Goal: Task Accomplishment & Management: Use online tool/utility

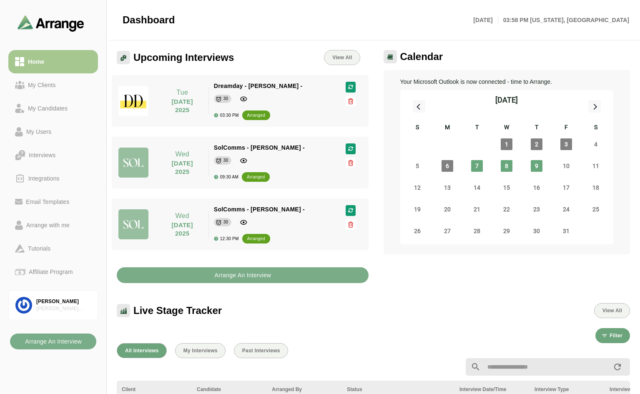
scroll to position [292, 0]
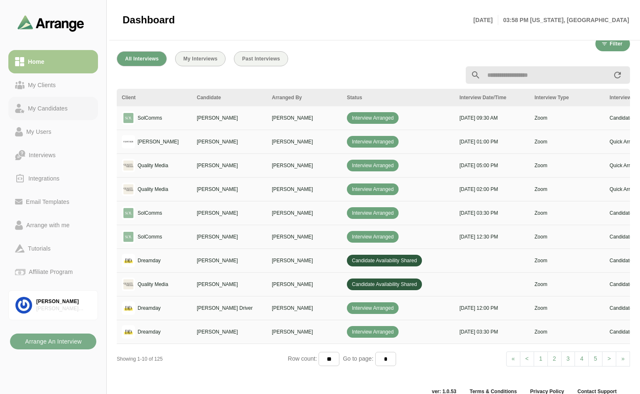
click at [70, 105] on div "My Candidates" at bounding box center [48, 108] width 46 height 10
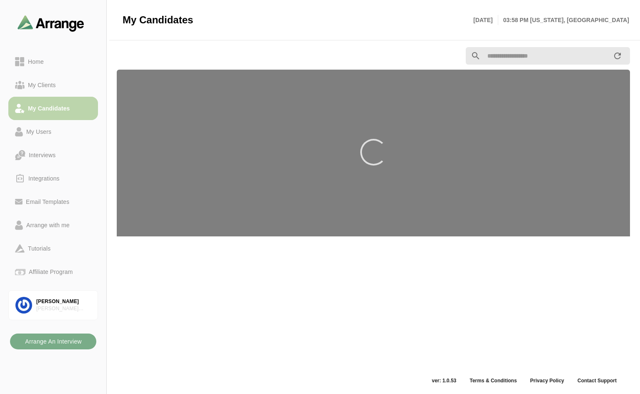
scroll to position [3, 0]
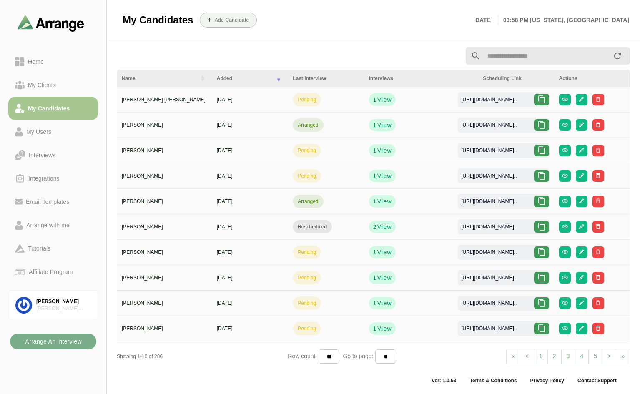
click at [608, 356] on span ">" at bounding box center [609, 356] width 3 height 7
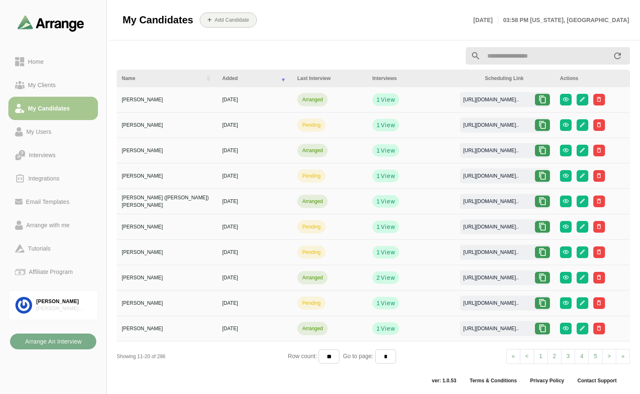
click at [608, 355] on span ">" at bounding box center [609, 356] width 3 height 7
select select "*"
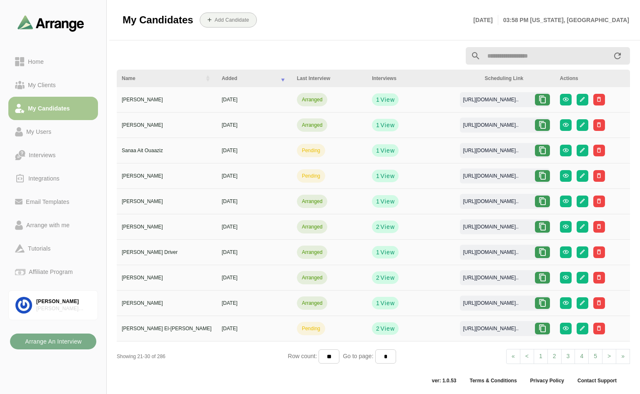
click at [512, 57] on input "text" at bounding box center [547, 56] width 132 height 18
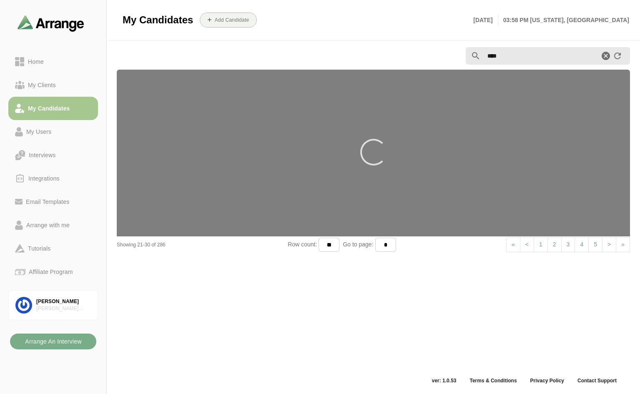
type input "*****"
select select
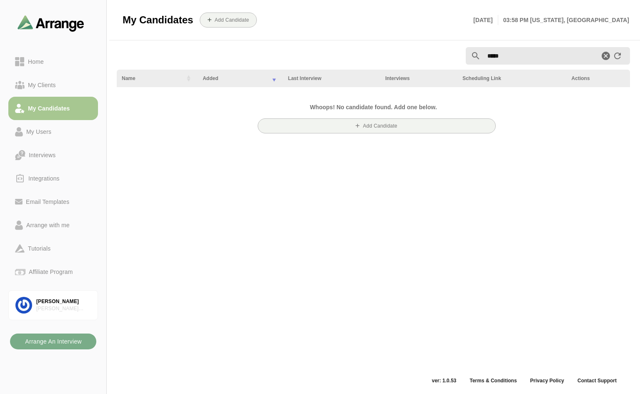
drag, startPoint x: 513, startPoint y: 57, endPoint x: 488, endPoint y: 55, distance: 25.1
click at [488, 55] on input "*****" at bounding box center [540, 56] width 118 height 18
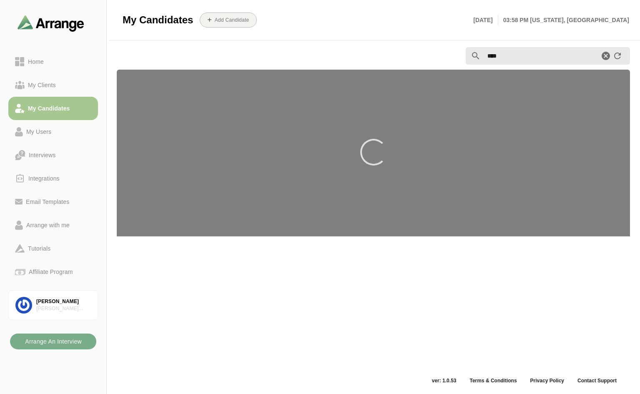
type input "*****"
select select "*"
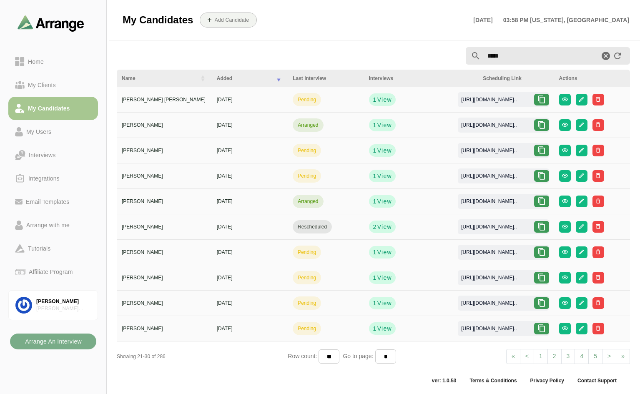
select select
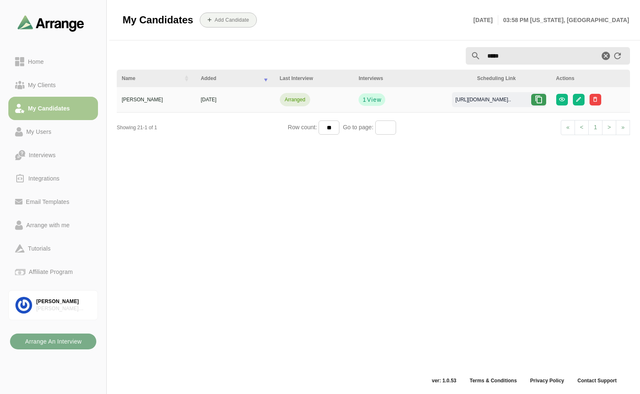
type input "*****"
click at [541, 98] on icon at bounding box center [539, 100] width 8 height 8
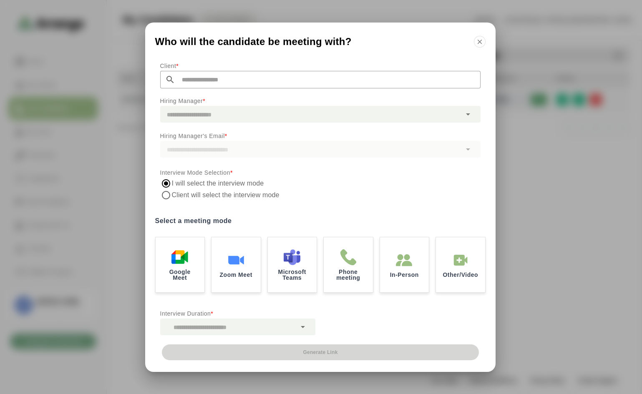
click at [274, 80] on input "text" at bounding box center [327, 80] width 305 height 18
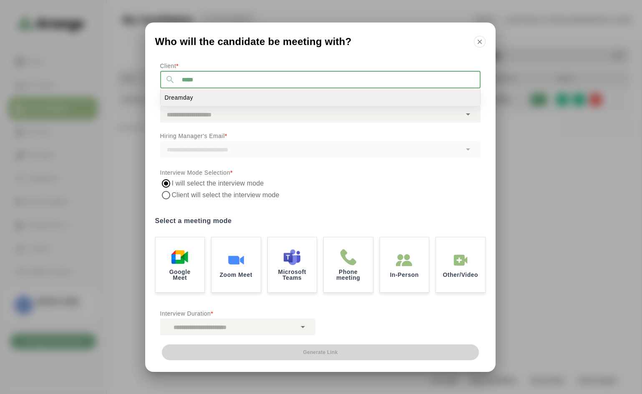
click at [172, 96] on span "Dreamday" at bounding box center [179, 97] width 29 height 9
type input "********"
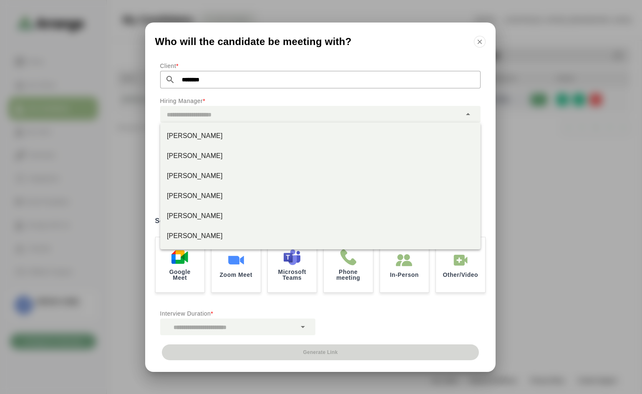
click at [220, 117] on div at bounding box center [310, 114] width 301 height 17
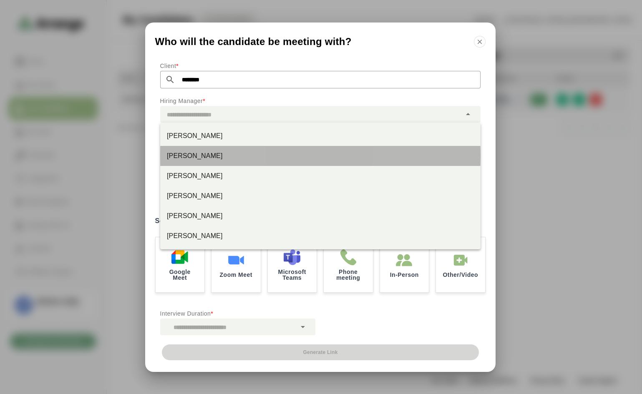
click at [199, 154] on div "[PERSON_NAME]" at bounding box center [320, 156] width 307 height 10
type input "**********"
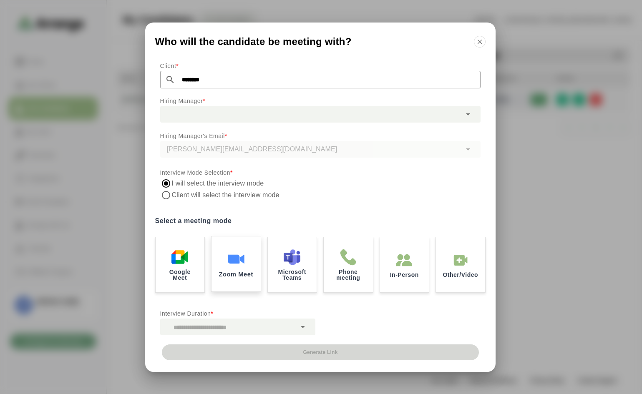
click at [242, 262] on img at bounding box center [236, 259] width 18 height 18
click at [304, 325] on icon at bounding box center [303, 327] width 10 height 10
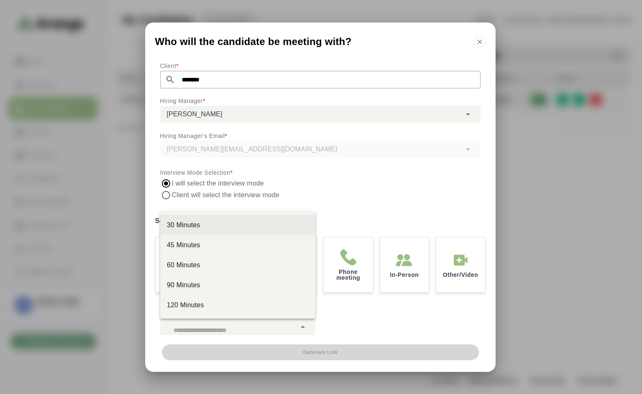
click at [203, 225] on div "30 Minutes" at bounding box center [238, 225] width 142 height 10
type input "**"
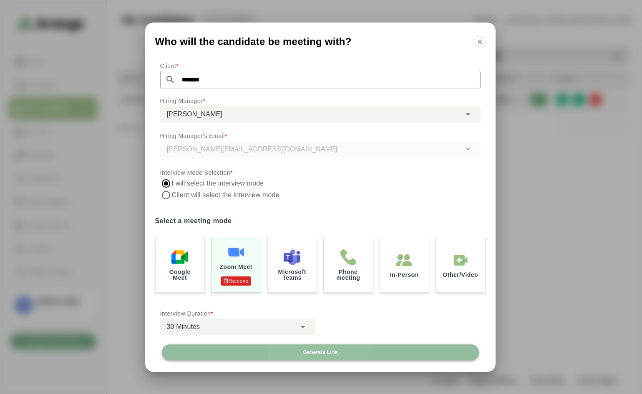
click at [310, 352] on span "Generate Link" at bounding box center [319, 352] width 35 height 7
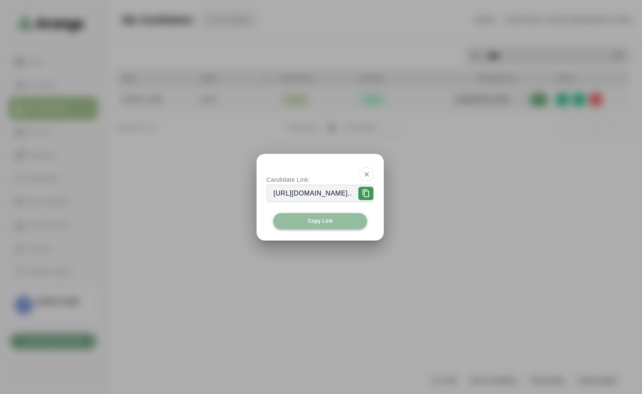
click at [315, 222] on span "Copy Link" at bounding box center [319, 221] width 25 height 7
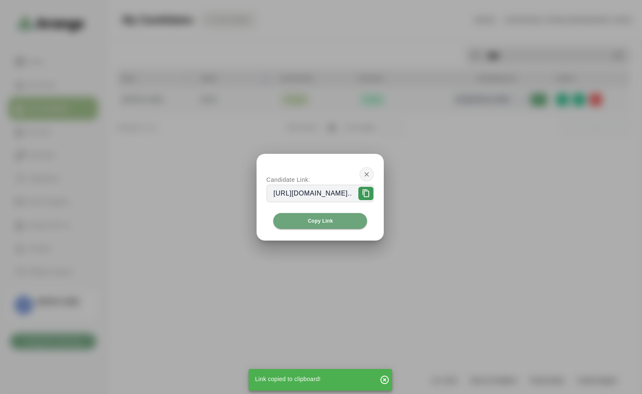
click at [370, 173] on icon "button" at bounding box center [367, 175] width 8 height 8
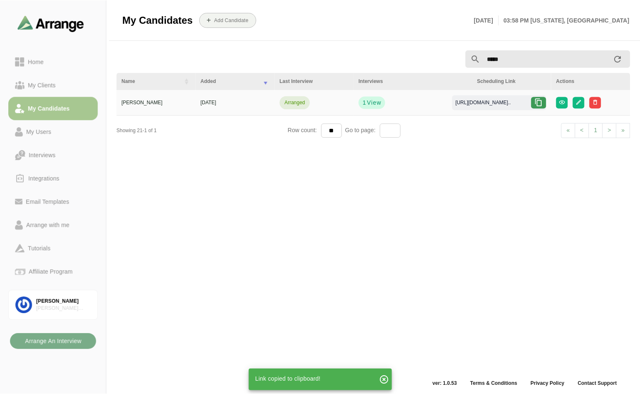
scroll to position [3, 0]
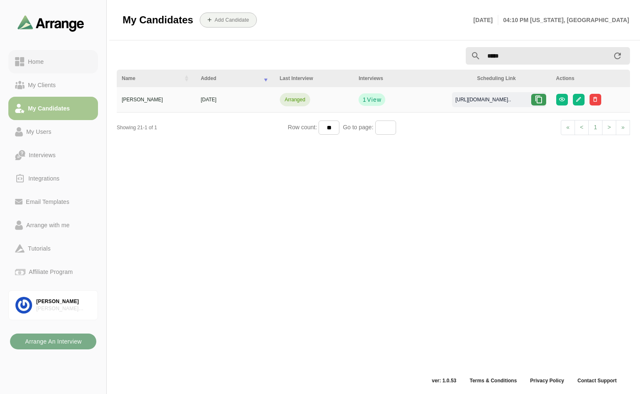
click at [29, 60] on div "Home" at bounding box center [36, 62] width 23 height 10
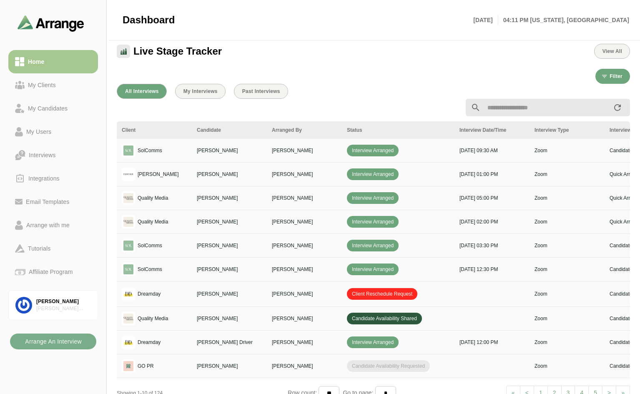
scroll to position [308, 0]
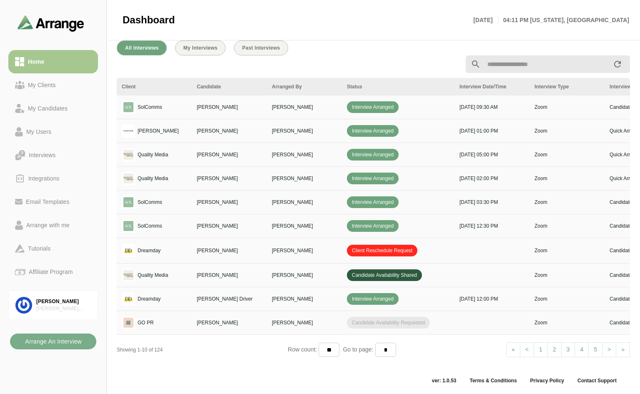
click at [607, 346] on link "> Next" at bounding box center [609, 349] width 14 height 15
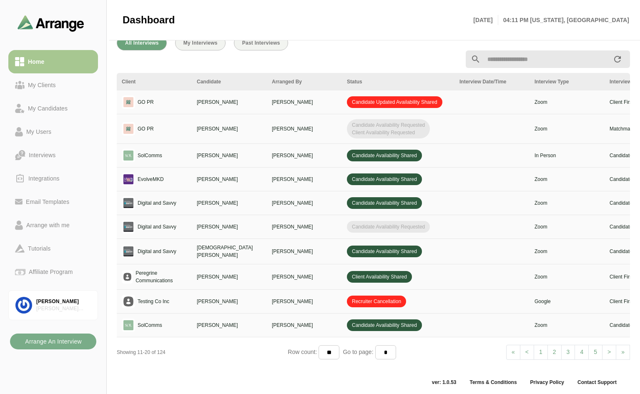
click at [607, 346] on link "> Next" at bounding box center [609, 352] width 14 height 15
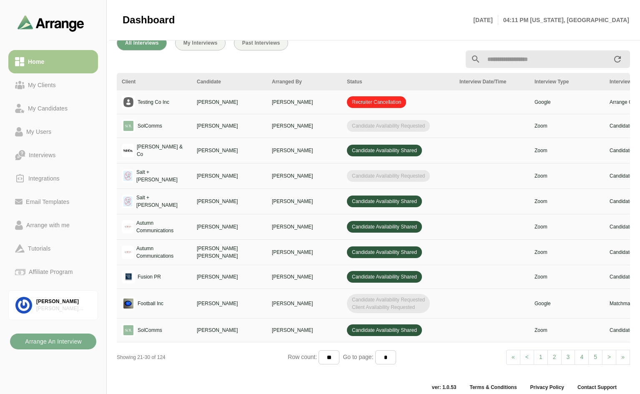
click at [609, 354] on span ">" at bounding box center [609, 357] width 3 height 7
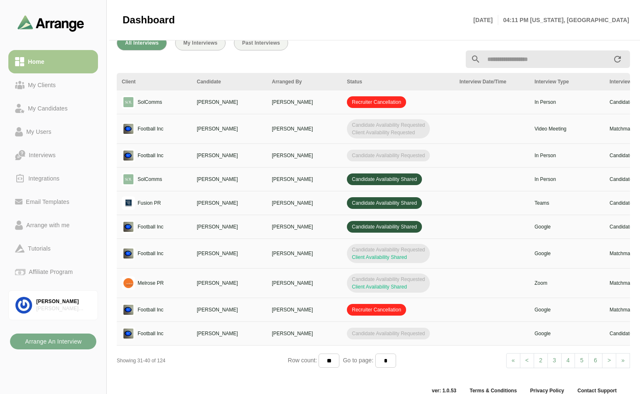
click at [528, 360] on span "<" at bounding box center [527, 360] width 3 height 7
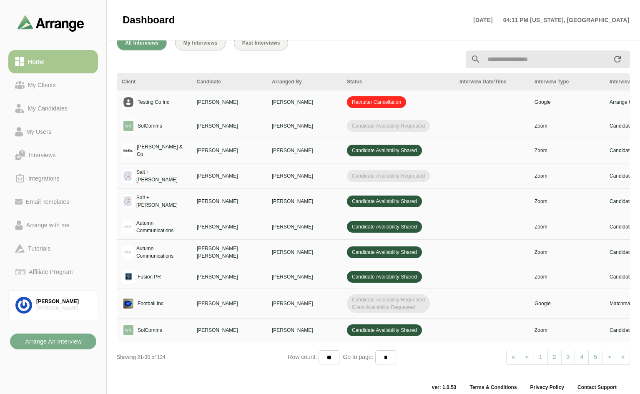
click at [529, 354] on span "<" at bounding box center [527, 357] width 3 height 7
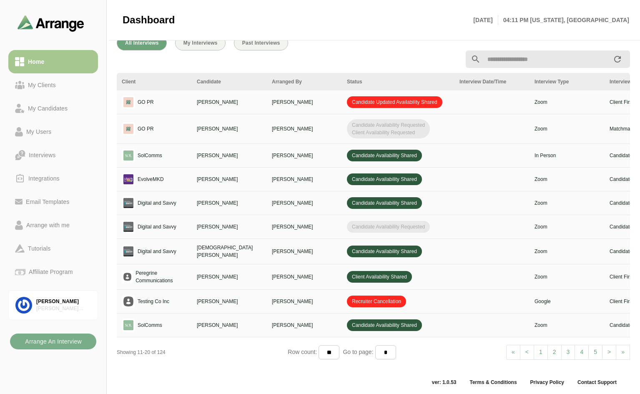
click at [528, 351] on span "<" at bounding box center [527, 352] width 3 height 7
select select "*"
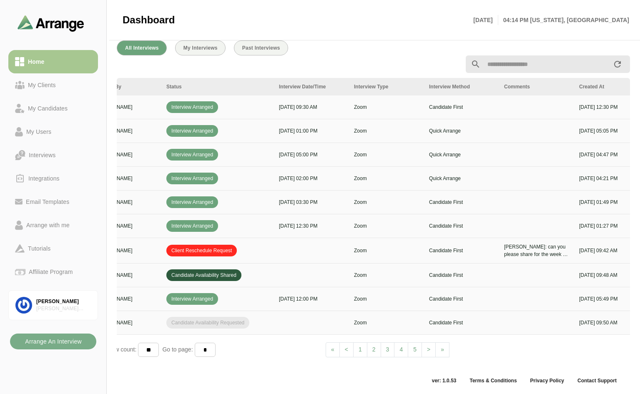
scroll to position [0, 285]
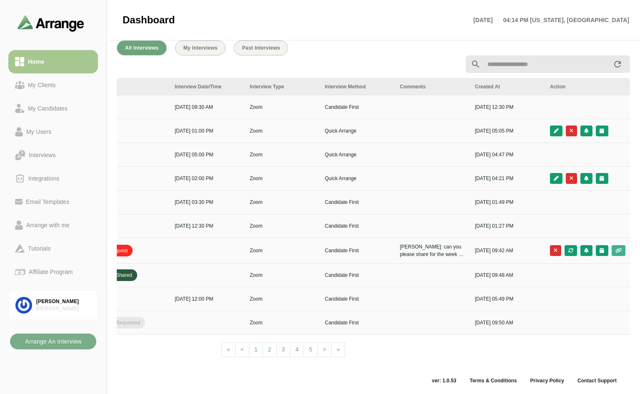
click at [616, 245] on button "button" at bounding box center [619, 250] width 14 height 11
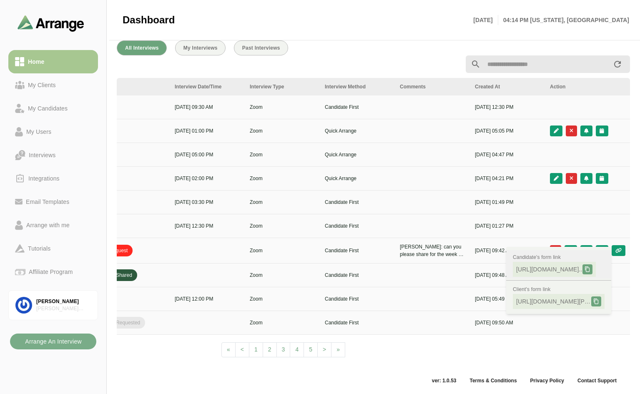
click at [593, 264] on div at bounding box center [588, 269] width 10 height 10
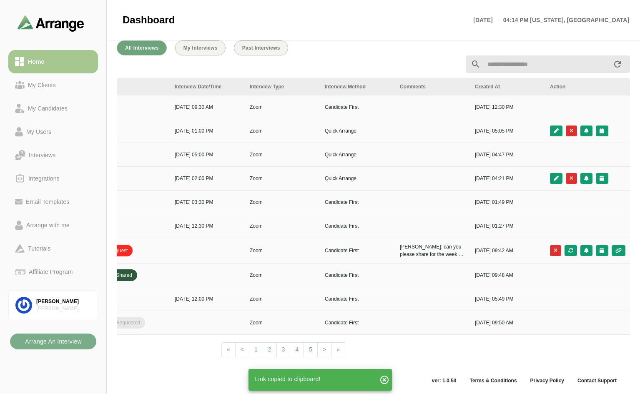
click at [443, 249] on div "[PERSON_NAME]: can you please share for the week of 10/20? Thanks!" at bounding box center [432, 250] width 65 height 15
click at [448, 249] on div "[PERSON_NAME]: can you please share for the week of 10/20? Thanks!" at bounding box center [432, 250] width 65 height 15
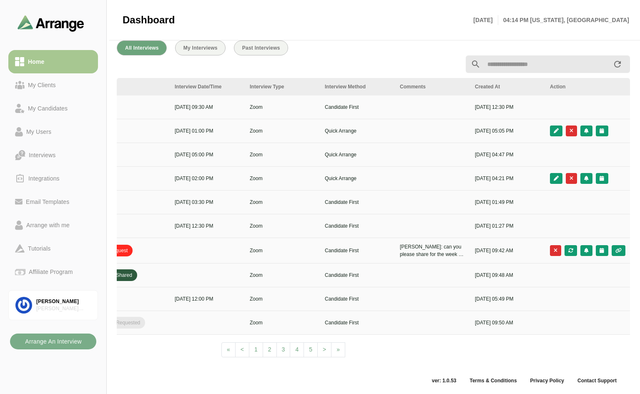
click at [457, 250] on div "[PERSON_NAME]: can you please share for the week of 10/20? Thanks!" at bounding box center [432, 250] width 65 height 15
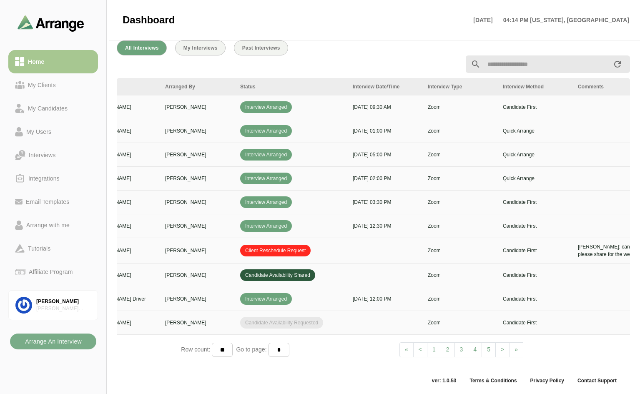
scroll to position [0, 0]
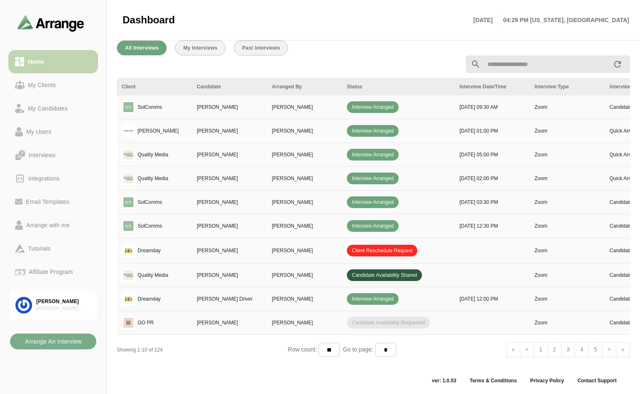
click at [44, 62] on div "Home" at bounding box center [36, 62] width 23 height 10
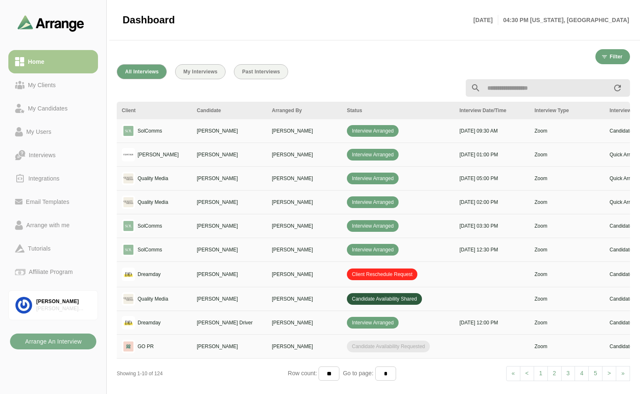
scroll to position [308, 0]
